Goal: Navigation & Orientation: Find specific page/section

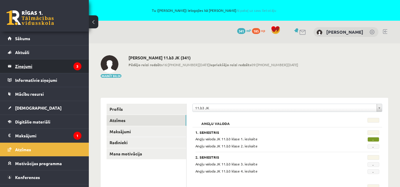
click at [55, 62] on legend "Ziņojumi 3" at bounding box center [48, 66] width 66 height 14
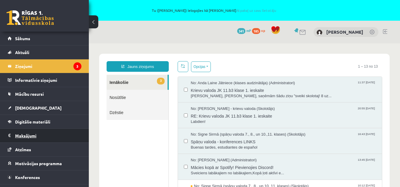
click at [29, 135] on legend "Maksājumi 1" at bounding box center [48, 136] width 66 height 14
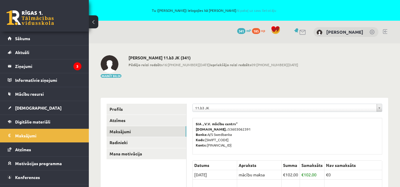
scroll to position [11, 0]
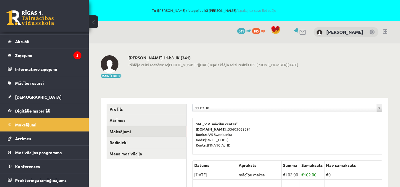
click at [377, 140] on p "SIA „V.V. mācību centrs” [DOMAIN_NAME].: 53603062391 Banka: A/S Swedbanka Kods:…" at bounding box center [286, 134] width 183 height 27
click at [336, 31] on link "[PERSON_NAME]" at bounding box center [344, 32] width 37 height 6
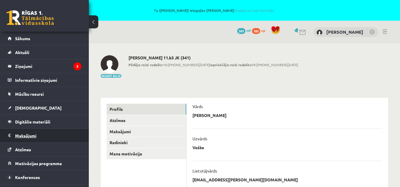
click at [34, 133] on legend "Maksājumi 0" at bounding box center [48, 136] width 66 height 14
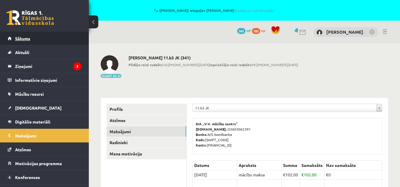
click at [28, 39] on span "Sākums" at bounding box center [22, 38] width 15 height 5
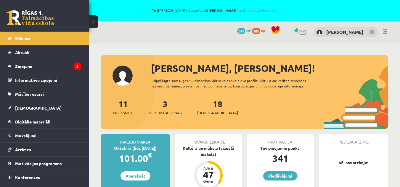
drag, startPoint x: 227, startPoint y: 94, endPoint x: 225, endPoint y: 102, distance: 8.3
click at [225, 102] on div "Sveiks, Roberts! Laipni lūgts savā Rīgas 1. Tālmācības vidusskolas skolnieka pr…" at bounding box center [244, 95] width 287 height 68
click at [382, 30] on div "0 Dāvanas 341 mP 185 xp Roberts Veško" at bounding box center [244, 32] width 311 height 23
click at [384, 32] on link at bounding box center [384, 31] width 4 height 5
